Goal: Transaction & Acquisition: Purchase product/service

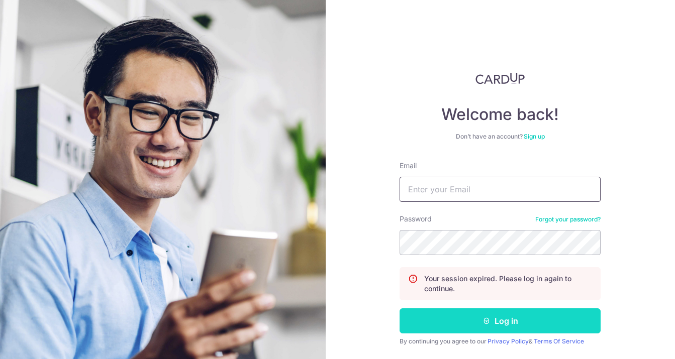
type input "shaniseho91@gmail.com"
click at [468, 318] on button "Log in" at bounding box center [500, 321] width 201 height 25
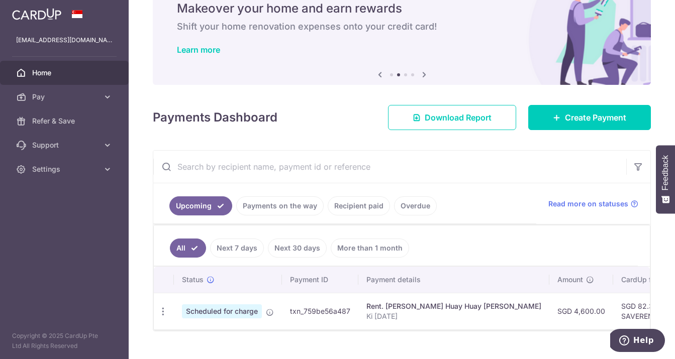
scroll to position [43, 0]
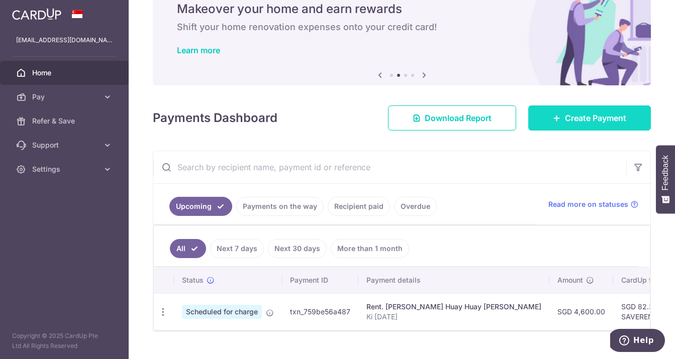
click at [568, 123] on span "Create Payment" at bounding box center [595, 118] width 61 height 12
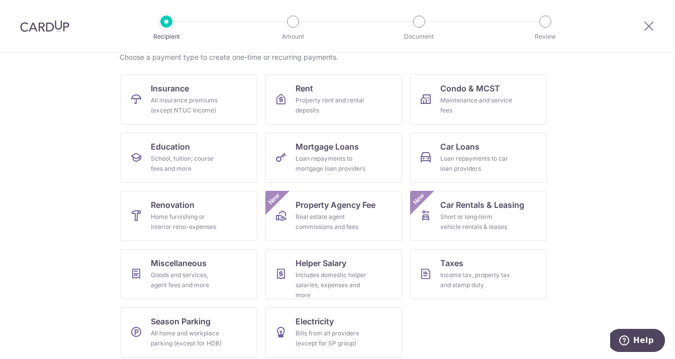
scroll to position [83, 0]
click at [443, 154] on link "Car Loans Loan repayments to car loan providers" at bounding box center [478, 158] width 137 height 50
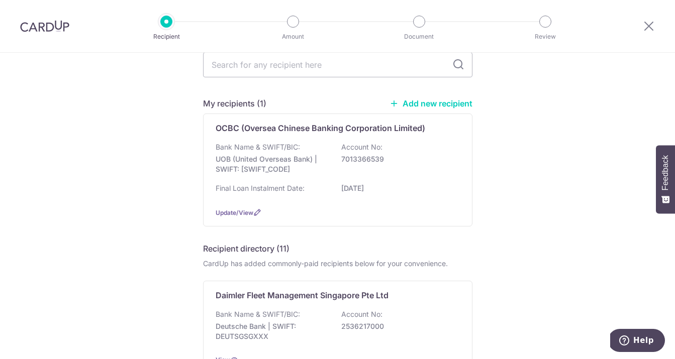
scroll to position [46, 0]
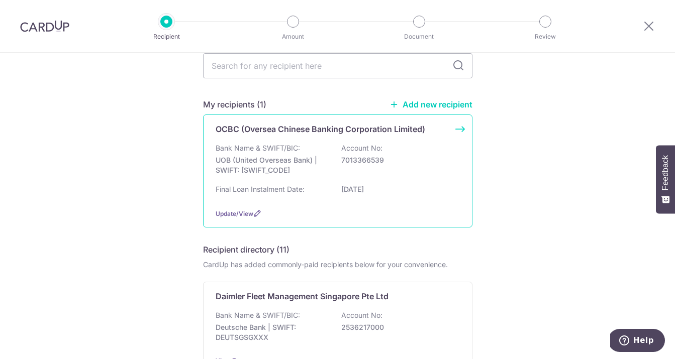
click at [416, 159] on p "7013366539" at bounding box center [397, 160] width 113 height 10
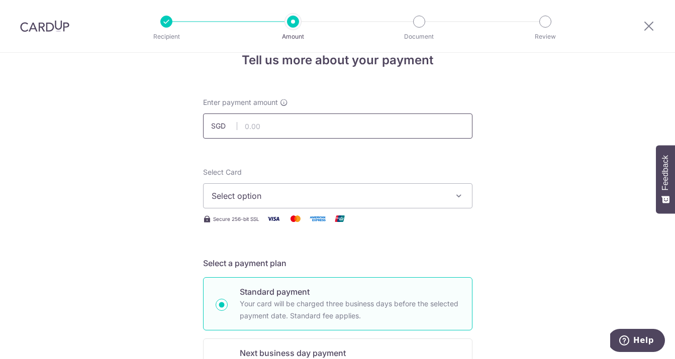
scroll to position [13, 0]
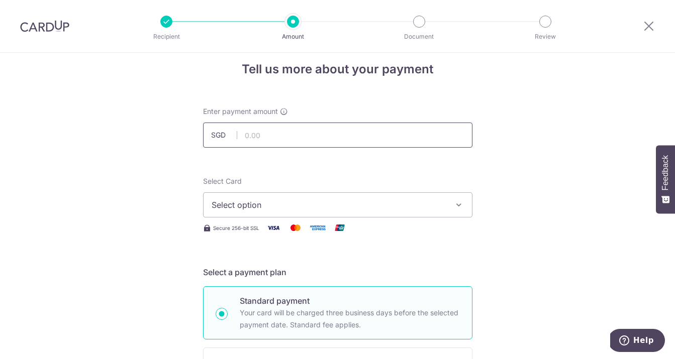
click at [381, 142] on input "text" at bounding box center [337, 135] width 269 height 25
click at [652, 25] on icon at bounding box center [649, 26] width 12 height 13
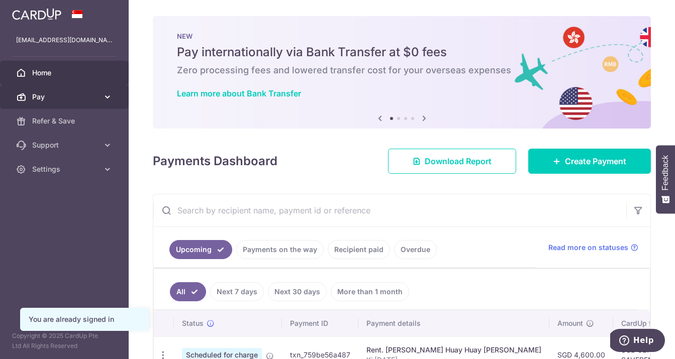
click at [105, 100] on icon at bounding box center [108, 97] width 10 height 10
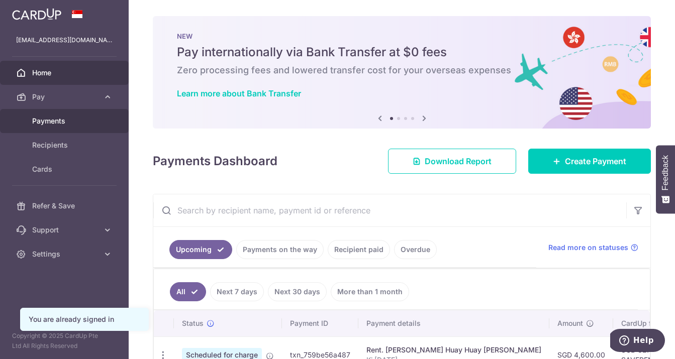
click at [82, 122] on span "Payments" at bounding box center [65, 121] width 66 height 10
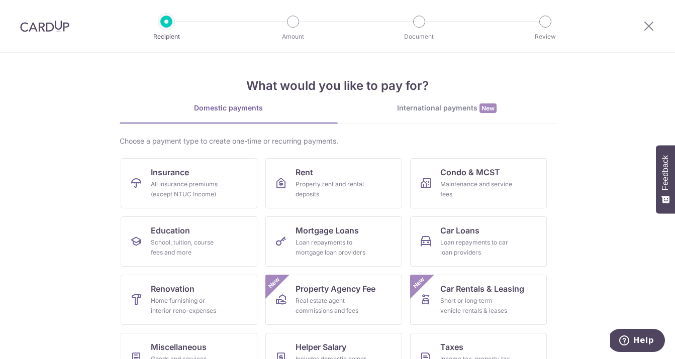
click at [648, 32] on div at bounding box center [649, 26] width 52 height 52
click at [648, 24] on icon at bounding box center [649, 26] width 12 height 13
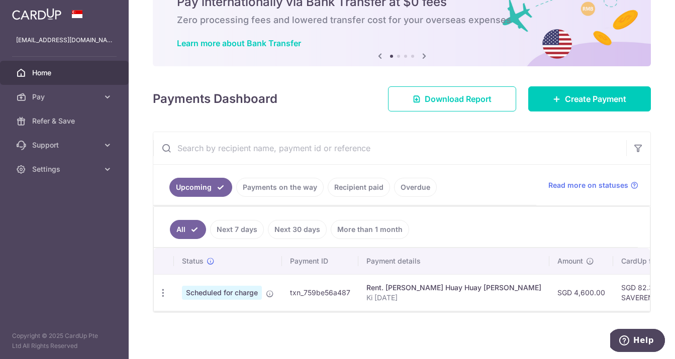
scroll to position [57, 0]
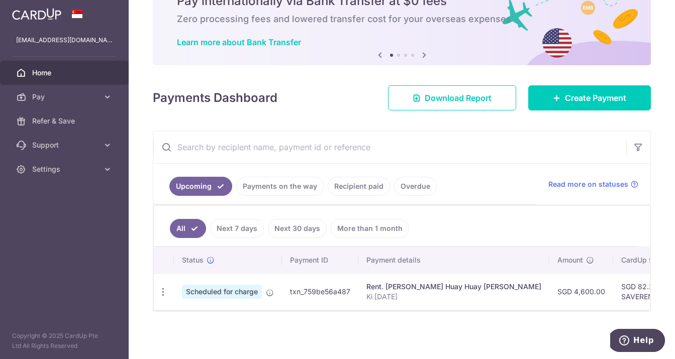
click at [365, 184] on link "Recipient paid" at bounding box center [359, 186] width 62 height 19
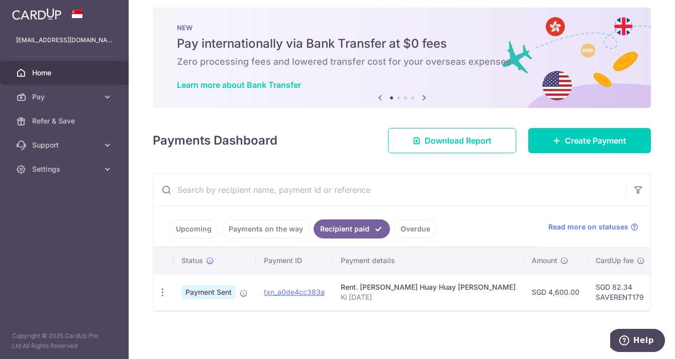
scroll to position [14, 0]
click at [272, 220] on link "Payments on the way" at bounding box center [265, 229] width 87 height 19
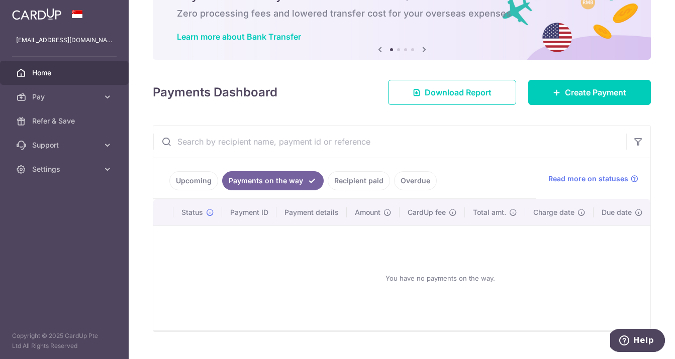
click at [201, 181] on link "Upcoming" at bounding box center [193, 180] width 49 height 19
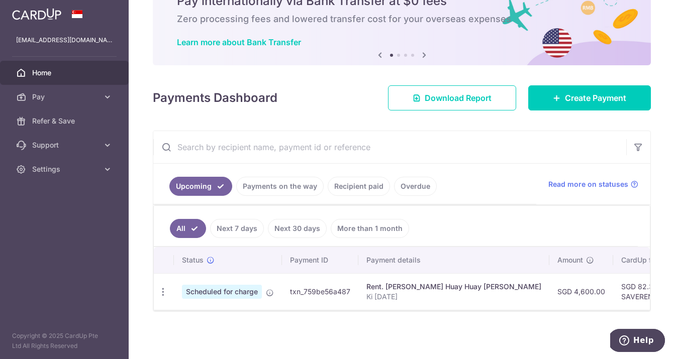
click at [422, 179] on link "Overdue" at bounding box center [415, 186] width 43 height 19
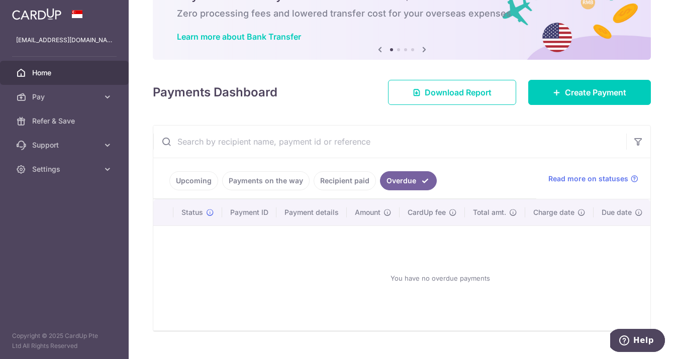
click at [180, 181] on link "Upcoming" at bounding box center [193, 180] width 49 height 19
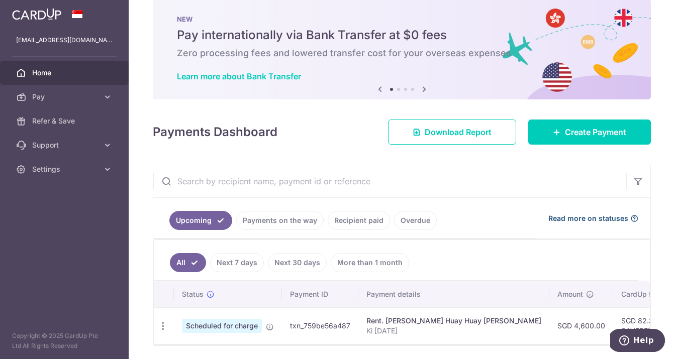
scroll to position [0, 0]
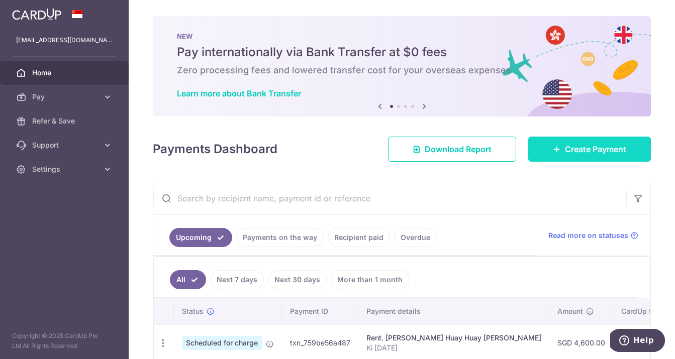
click at [585, 149] on span "Create Payment" at bounding box center [595, 149] width 61 height 12
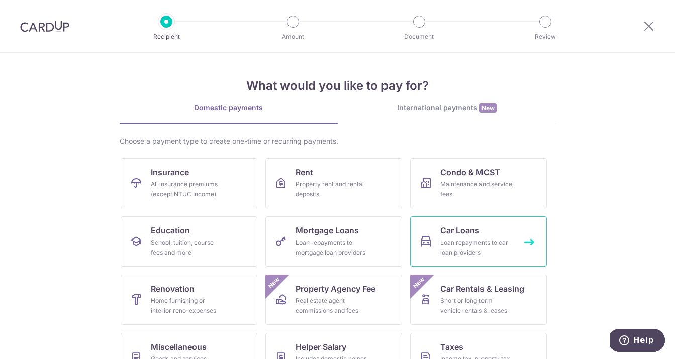
click at [469, 245] on div "Loan repayments to car loan providers" at bounding box center [476, 248] width 72 height 20
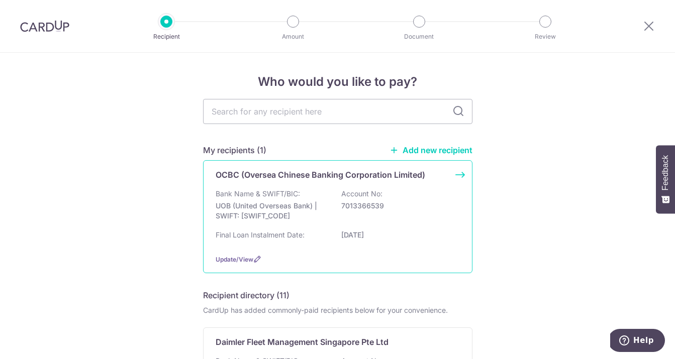
click at [392, 203] on p "7013366539" at bounding box center [397, 206] width 113 height 10
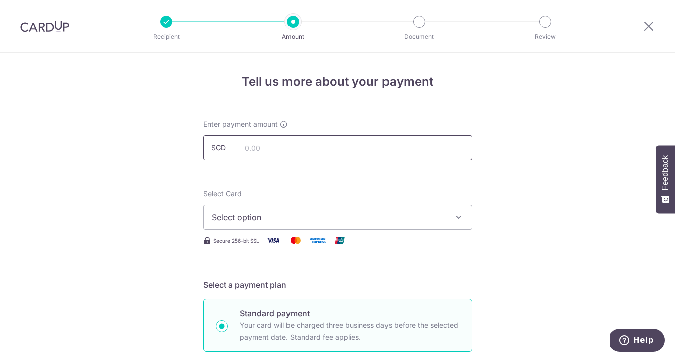
click at [363, 149] on input "text" at bounding box center [337, 147] width 269 height 25
type input "1,772.81"
click at [306, 225] on button "Select option" at bounding box center [337, 217] width 269 height 25
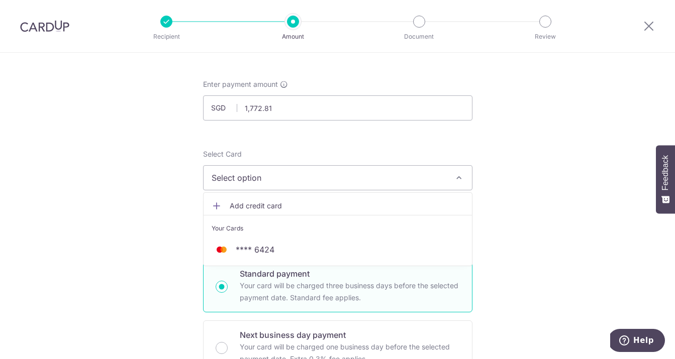
scroll to position [40, 0]
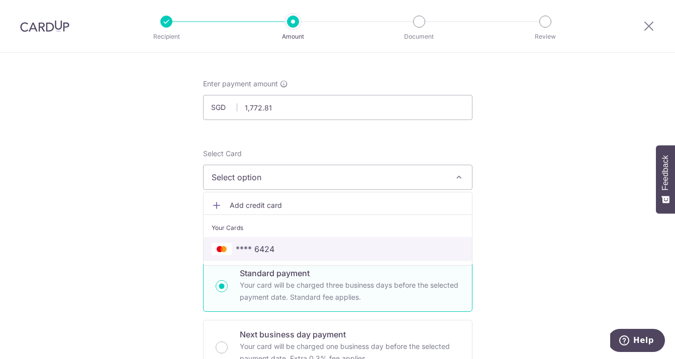
click at [371, 249] on span "**** 6424" at bounding box center [338, 249] width 252 height 12
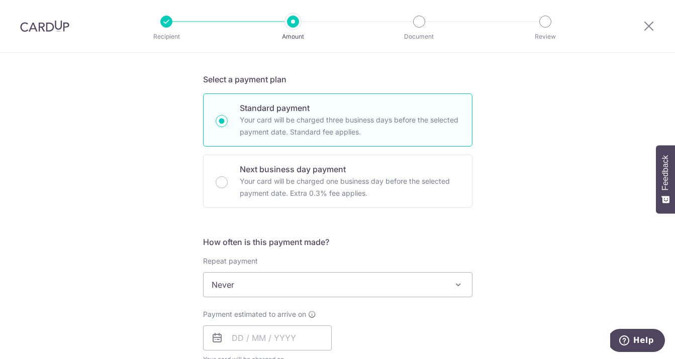
scroll to position [207, 0]
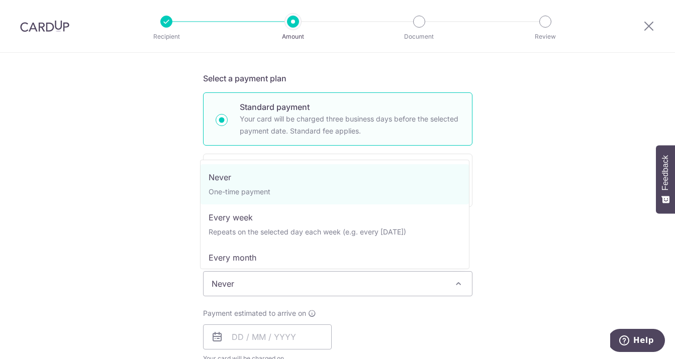
click at [453, 286] on span at bounding box center [458, 284] width 12 height 12
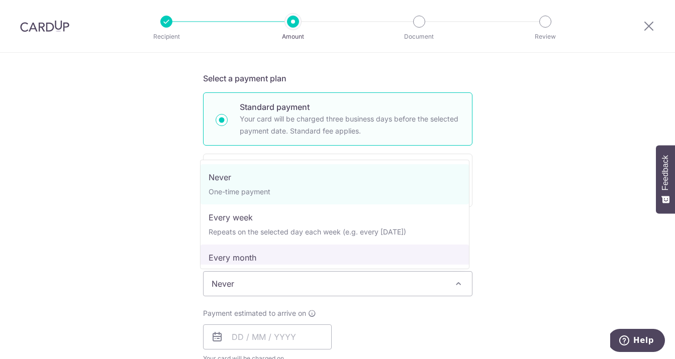
select select "3"
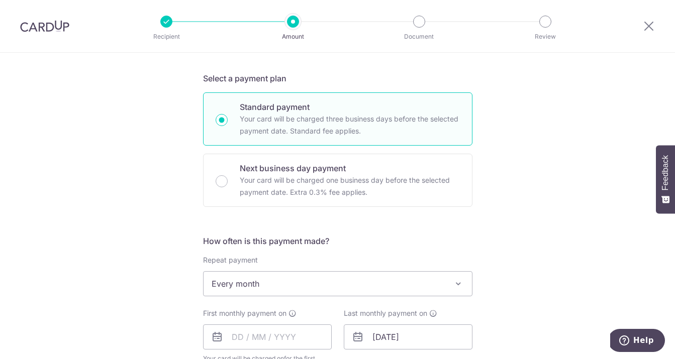
click at [557, 234] on div "Tell us more about your payment Enter payment amount SGD 1,772.81 1772.81 Selec…" at bounding box center [337, 326] width 675 height 960
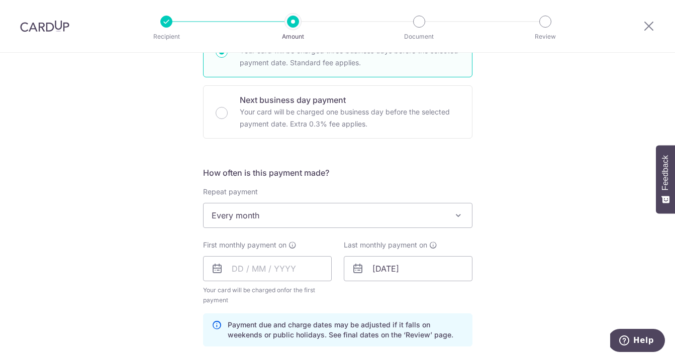
scroll to position [282, 0]
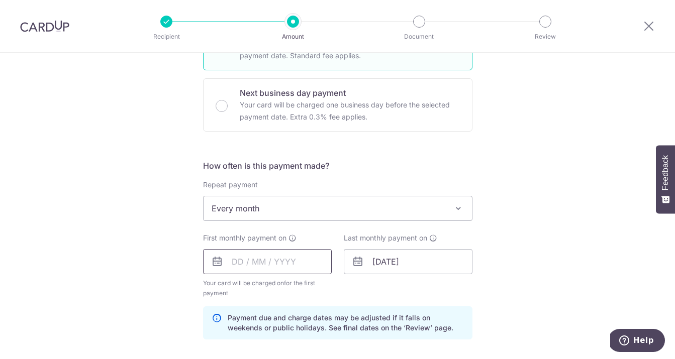
click at [251, 266] on input "text" at bounding box center [267, 261] width 129 height 25
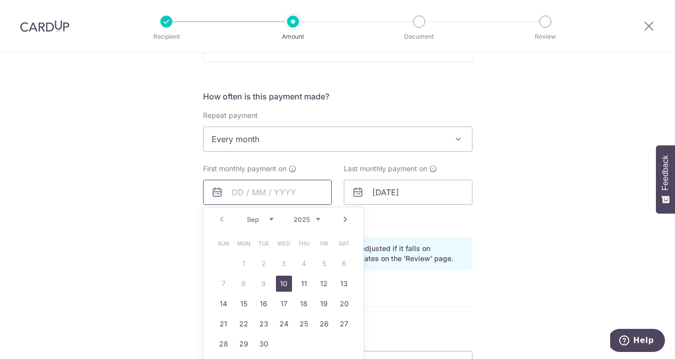
scroll to position [355, 0]
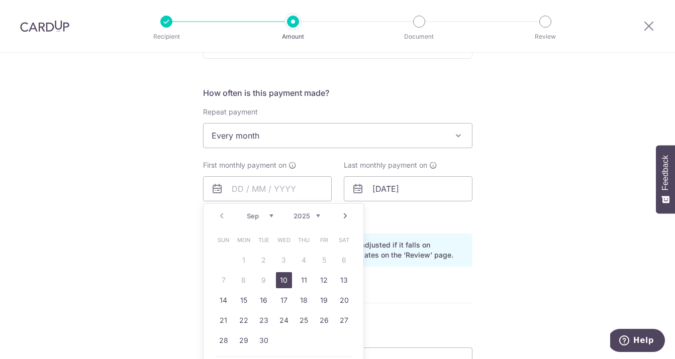
click at [265, 216] on select "Sep Oct Nov Dec" at bounding box center [260, 216] width 27 height 8
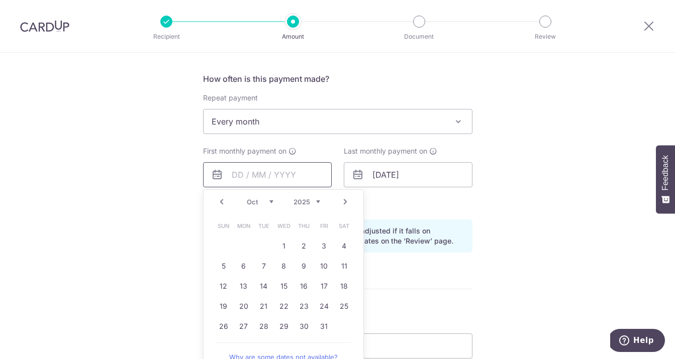
scroll to position [368, 0]
click at [283, 251] on link "1" at bounding box center [284, 247] width 16 height 16
type input "01/10/2025"
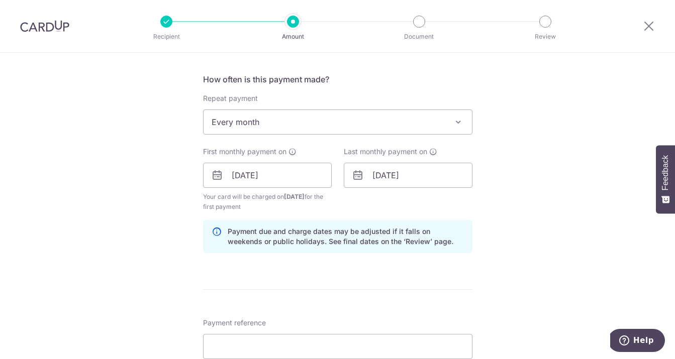
click at [545, 233] on div "Tell us more about your payment Enter payment amount SGD 1,772.81 1772.81 Selec…" at bounding box center [337, 164] width 675 height 960
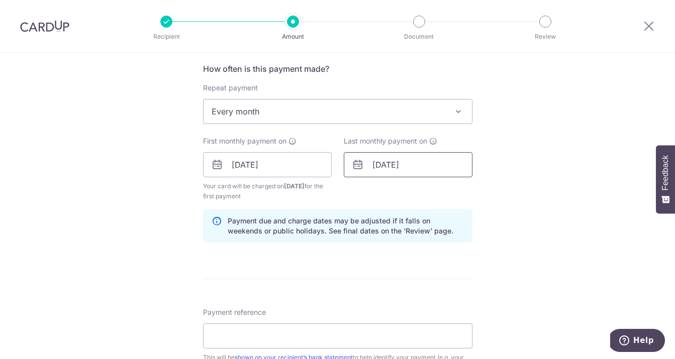
scroll to position [378, 0]
click at [361, 119] on span "Every month" at bounding box center [338, 112] width 268 height 24
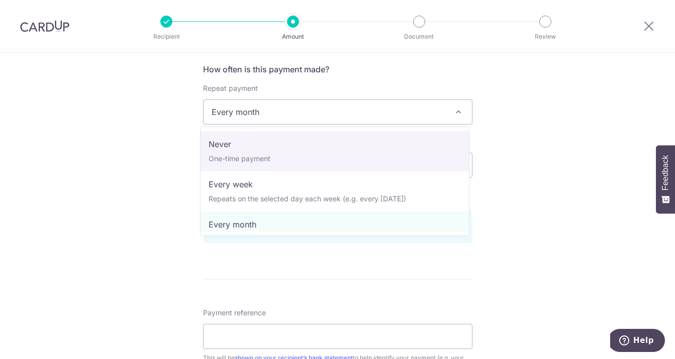
select select "1"
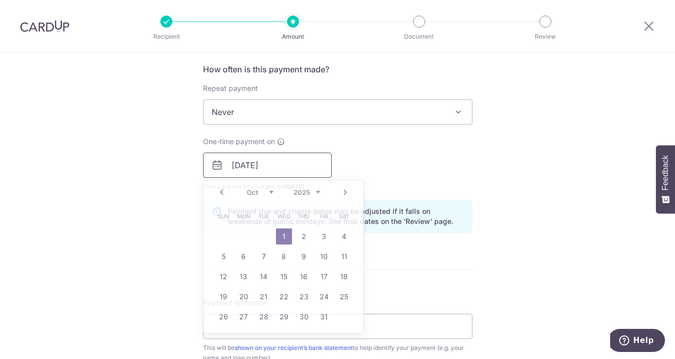
click at [303, 164] on input "01/10/2025" at bounding box center [267, 165] width 129 height 25
click at [496, 166] on div "Tell us more about your payment Enter payment amount SGD 1,772.81 1772.81 Selec…" at bounding box center [337, 149] width 675 height 950
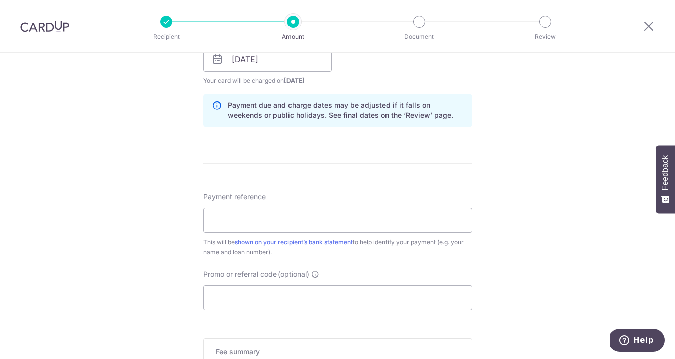
scroll to position [485, 0]
click at [453, 223] on input "Payment reference" at bounding box center [337, 220] width 269 height 25
click at [512, 204] on div "Tell us more about your payment Enter payment amount SGD 1,772.81 1772.81 Selec…" at bounding box center [337, 43] width 675 height 950
click at [453, 218] on input "Payment reference" at bounding box center [337, 220] width 269 height 25
click at [508, 194] on div "Tell us more about your payment Enter payment amount SGD 1,772.81 1772.81 Selec…" at bounding box center [337, 43] width 675 height 950
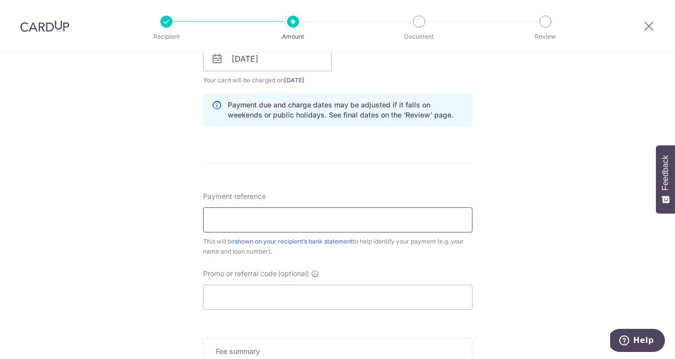
click at [445, 225] on input "Payment reference" at bounding box center [337, 220] width 269 height 25
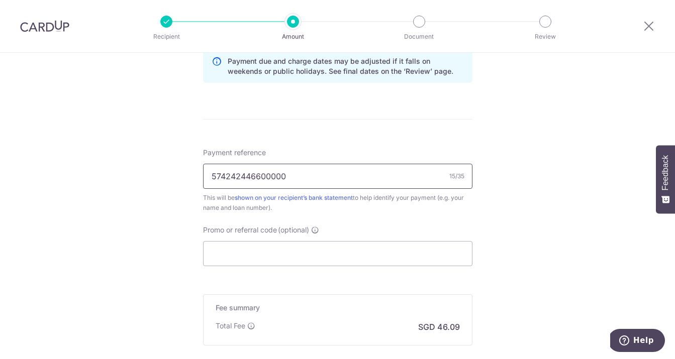
scroll to position [528, 0]
type input "574242446600000"
click at [403, 257] on input "Promo or referral code (optional)" at bounding box center [337, 254] width 269 height 25
paste input "OFF225"
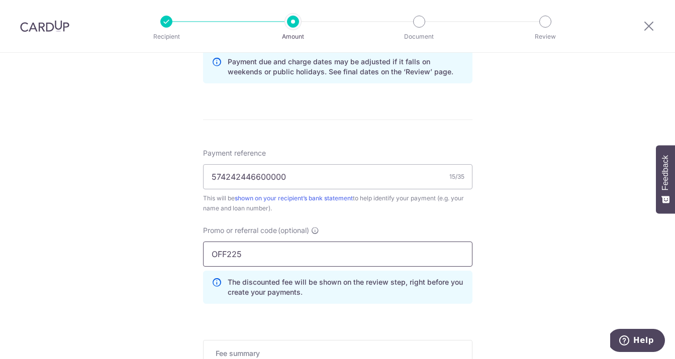
type input "OFF225"
click at [510, 232] on div "Tell us more about your payment Enter payment amount SGD 1,772.81 1772.81 Selec…" at bounding box center [337, 23] width 675 height 996
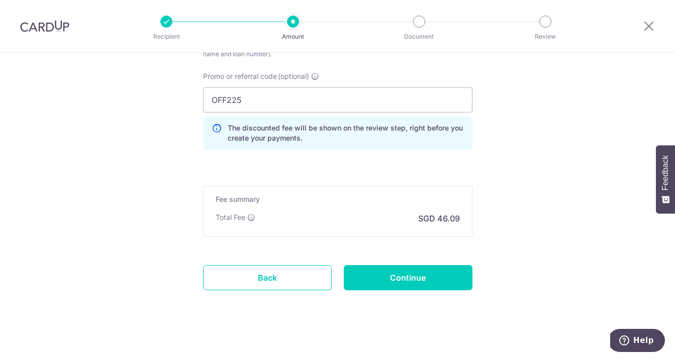
scroll to position [689, 0]
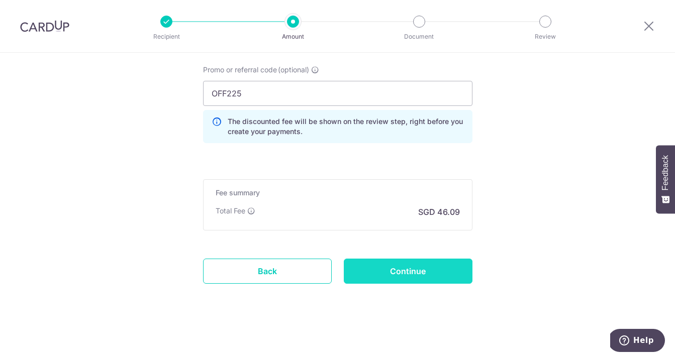
click at [445, 270] on input "Continue" at bounding box center [408, 271] width 129 height 25
type input "Create Schedule"
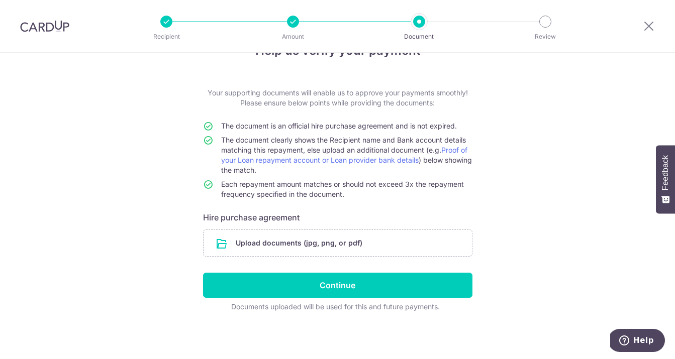
scroll to position [31, 0]
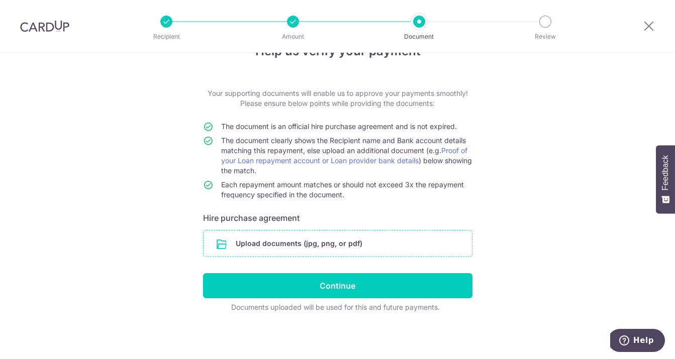
click at [353, 248] on input "file" at bounding box center [338, 244] width 268 height 26
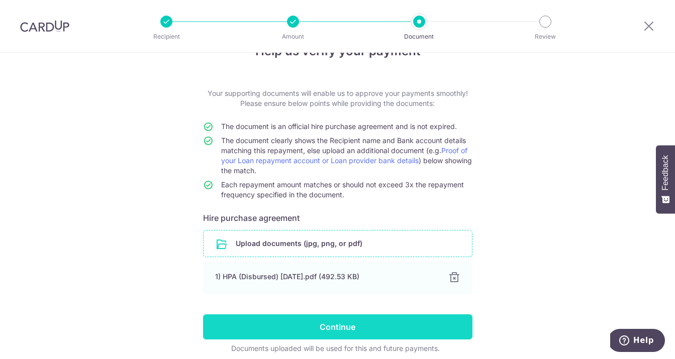
click at [348, 326] on input "Continue" at bounding box center [337, 327] width 269 height 25
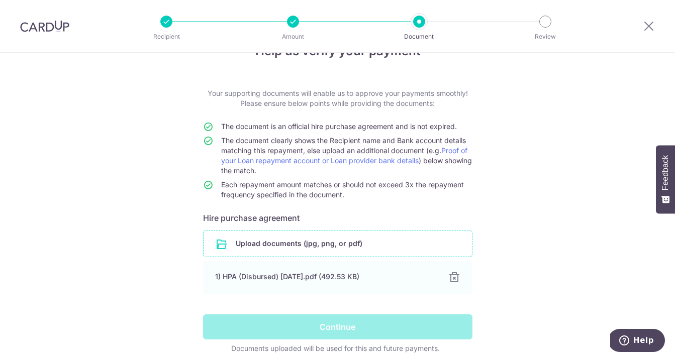
scroll to position [54, 0]
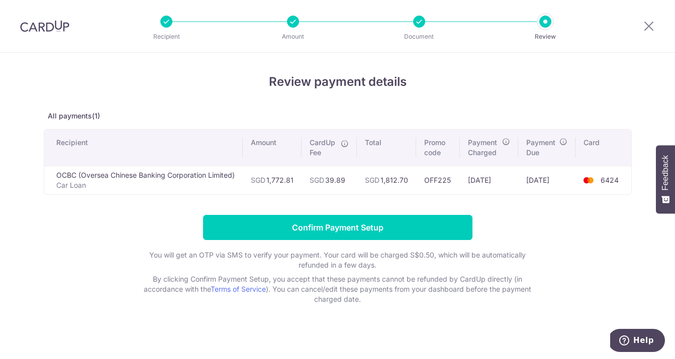
scroll to position [5, 0]
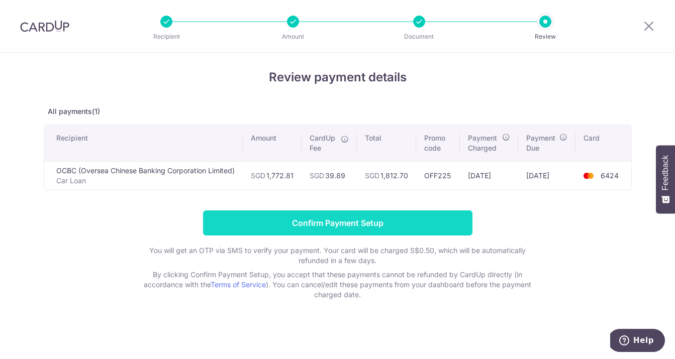
click at [434, 218] on input "Confirm Payment Setup" at bounding box center [337, 223] width 269 height 25
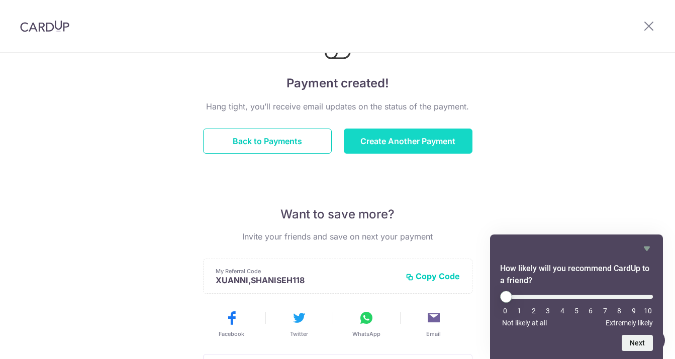
scroll to position [60, 0]
click at [648, 244] on icon "Hide survey" at bounding box center [647, 249] width 12 height 12
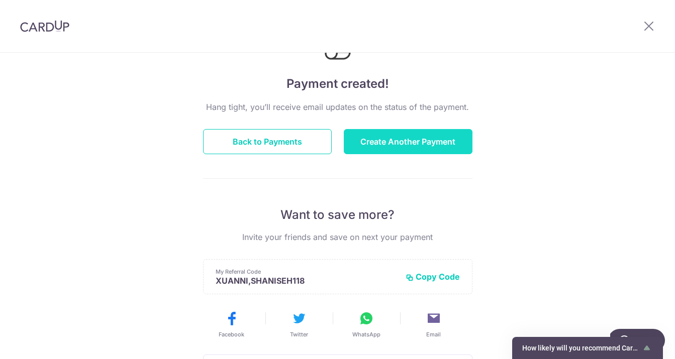
click at [450, 141] on button "Create Another Payment" at bounding box center [408, 141] width 129 height 25
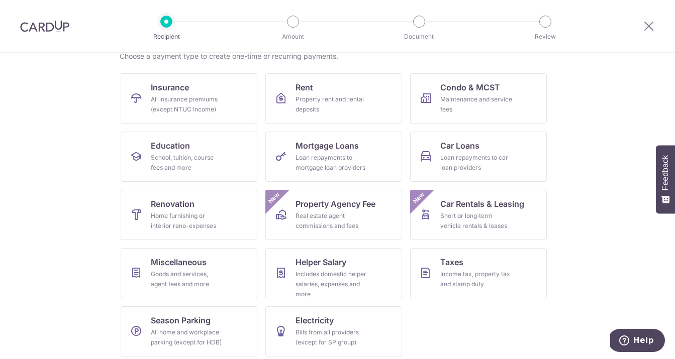
scroll to position [90, 0]
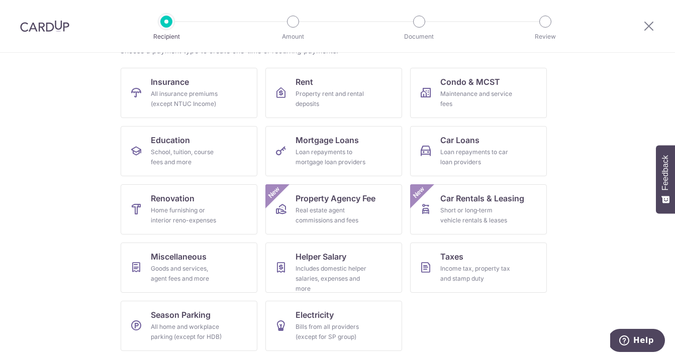
click at [585, 205] on section "What would you like to pay for? Domestic payments International payments New Ch…" at bounding box center [337, 206] width 675 height 307
